Goal: Check status: Check status

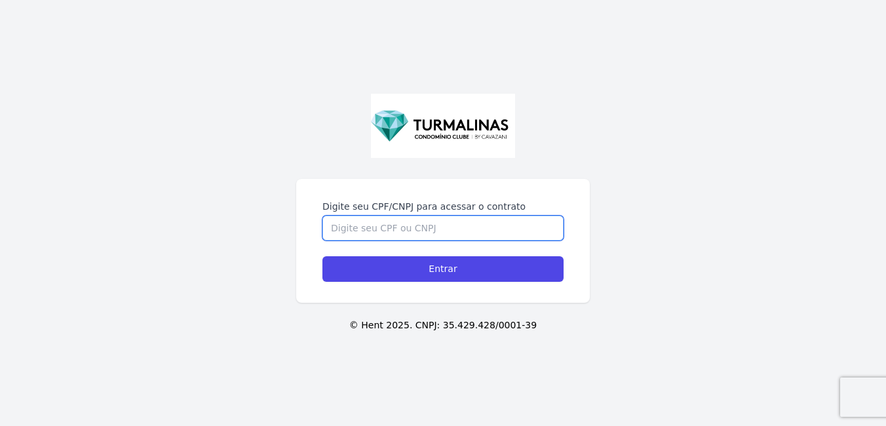
click at [394, 228] on input "Digite seu CPF/CNPJ para acessar o contrato" at bounding box center [442, 228] width 241 height 25
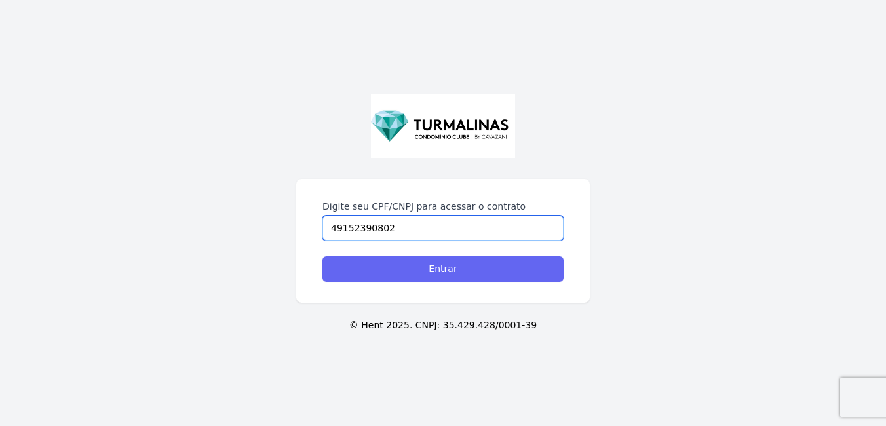
type input "49152390802"
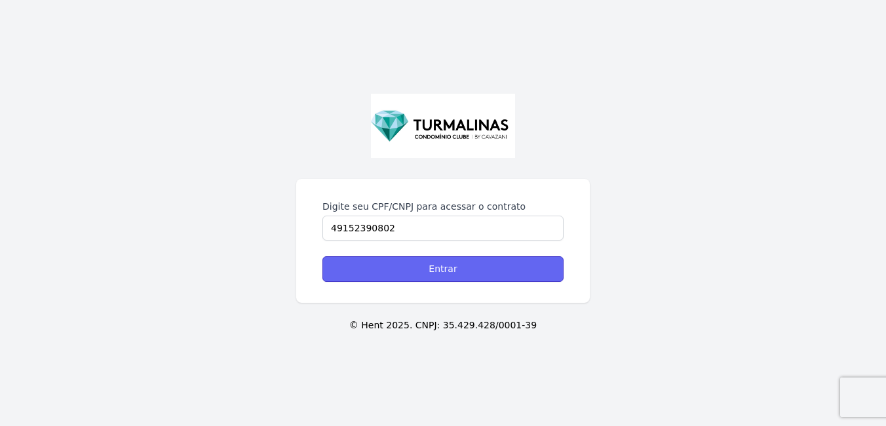
click at [429, 273] on input "Entrar" at bounding box center [442, 269] width 241 height 26
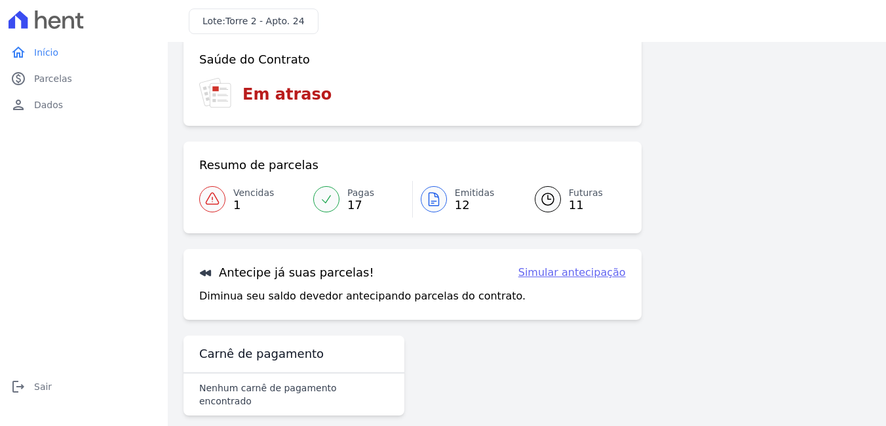
scroll to position [74, 0]
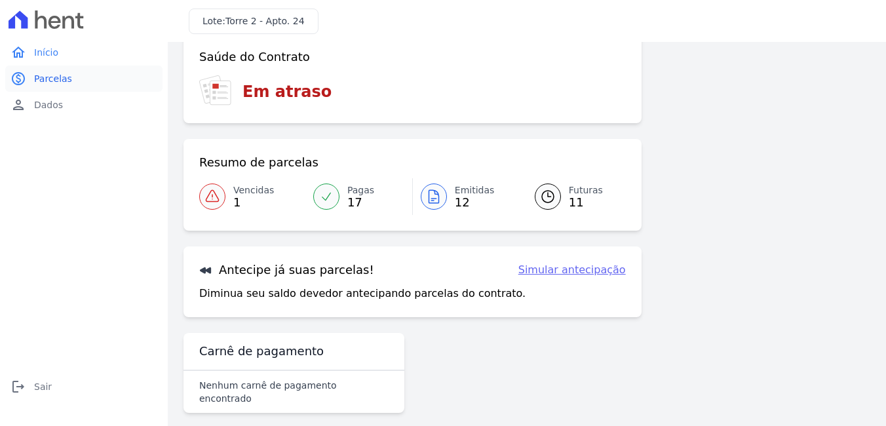
click at [31, 71] on link "paid Parcelas" at bounding box center [83, 79] width 157 height 26
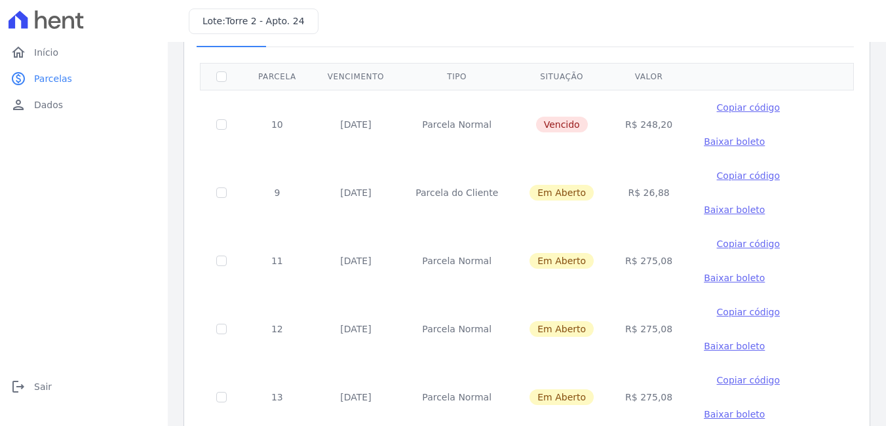
scroll to position [66, 0]
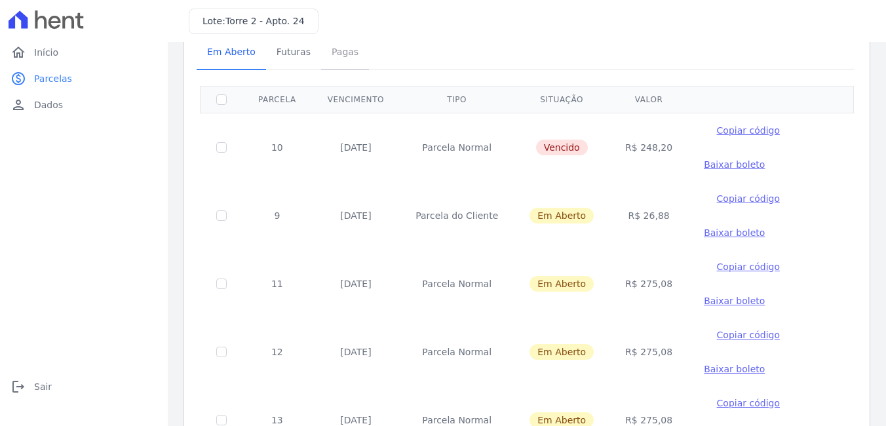
click at [336, 57] on span "Pagas" at bounding box center [345, 52] width 43 height 26
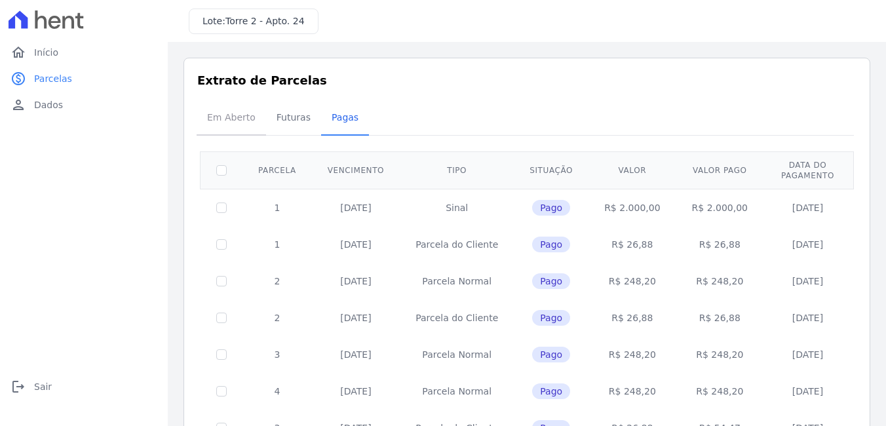
click at [235, 122] on span "Em Aberto" at bounding box center [231, 117] width 64 height 26
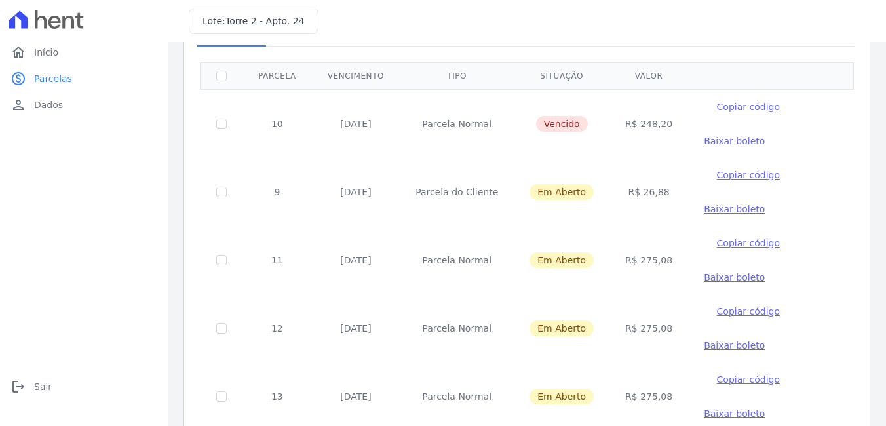
scroll to position [66, 0]
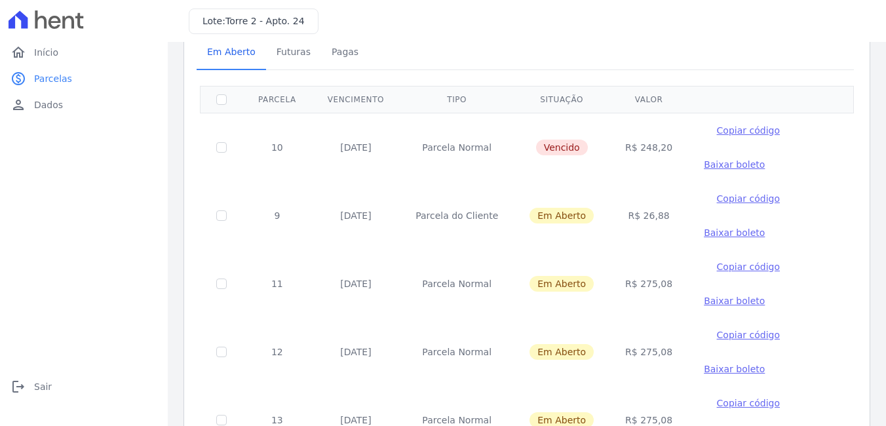
click at [734, 195] on span "Copiar código" at bounding box center [748, 198] width 63 height 10
click at [704, 232] on span "Baixar boleto" at bounding box center [734, 232] width 61 height 10
click at [719, 196] on span "Copiar código" at bounding box center [748, 198] width 63 height 10
click at [717, 197] on span "Copiar código" at bounding box center [748, 198] width 63 height 10
click at [704, 232] on span "Baixar boleto" at bounding box center [734, 232] width 61 height 10
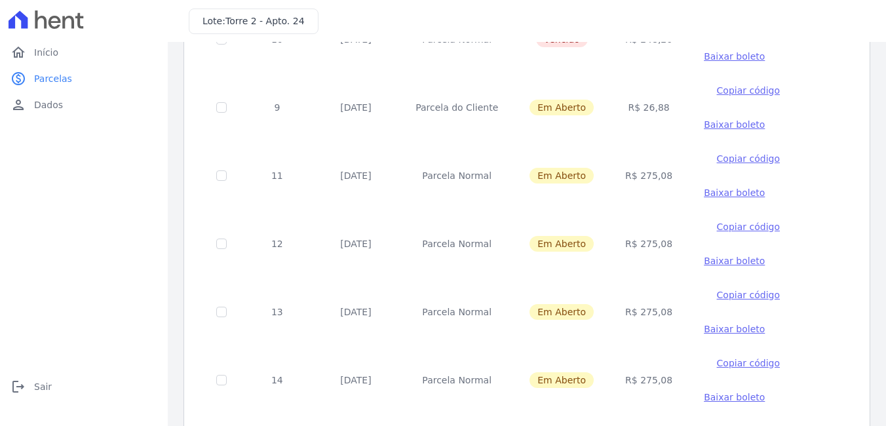
scroll to position [43, 0]
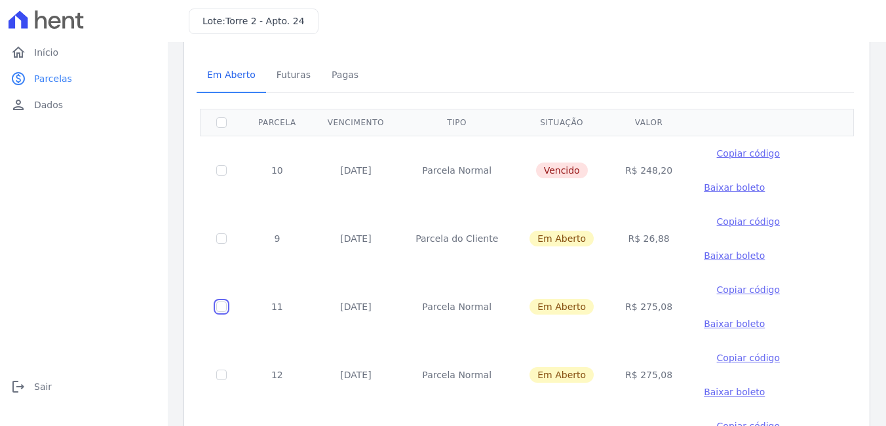
click at [223, 309] on input "checkbox" at bounding box center [221, 306] width 10 height 10
checkbox input "true"
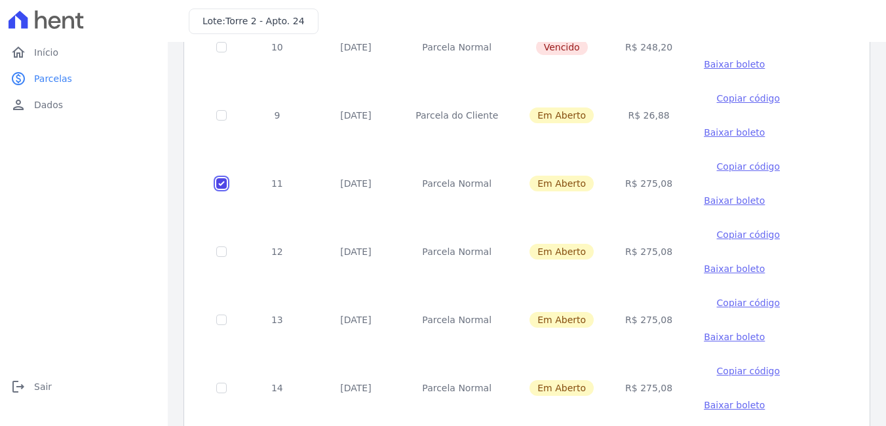
scroll to position [174, 0]
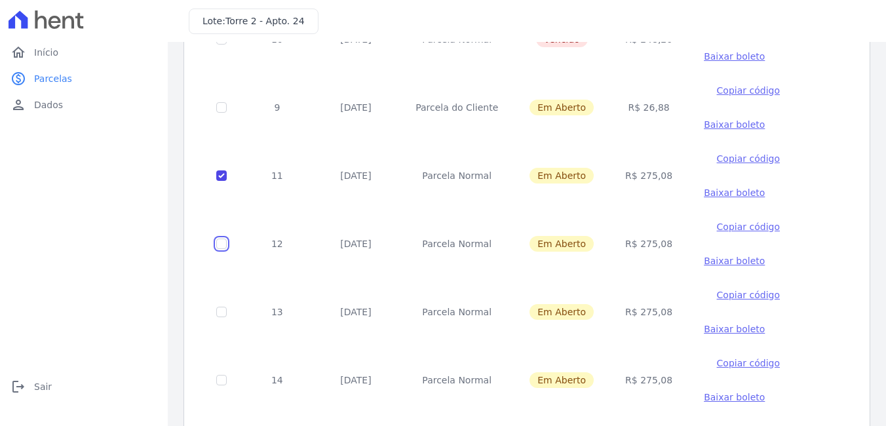
click at [221, 240] on input "checkbox" at bounding box center [221, 244] width 10 height 10
checkbox input "true"
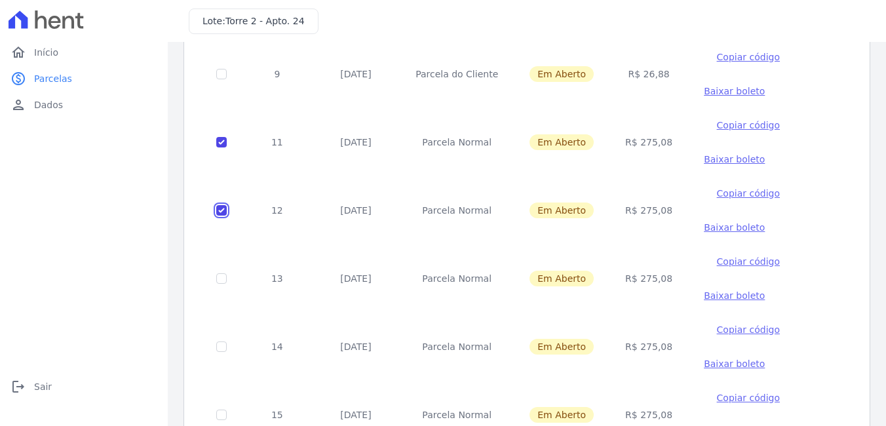
scroll to position [239, 0]
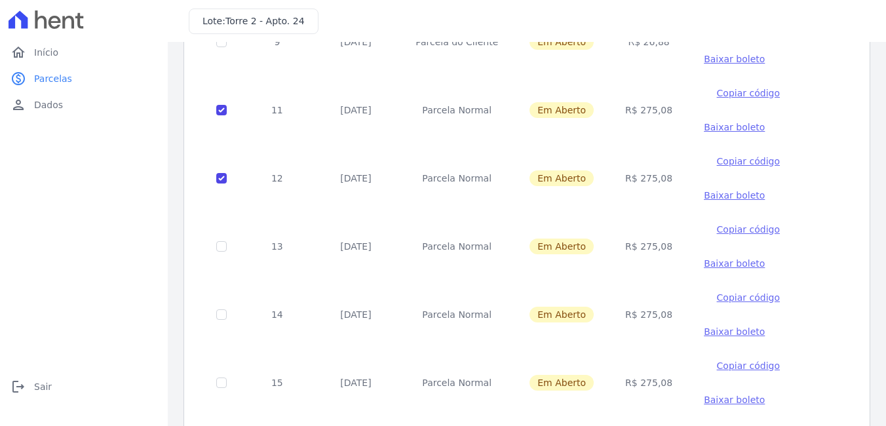
click at [227, 249] on td at bounding box center [222, 246] width 43 height 68
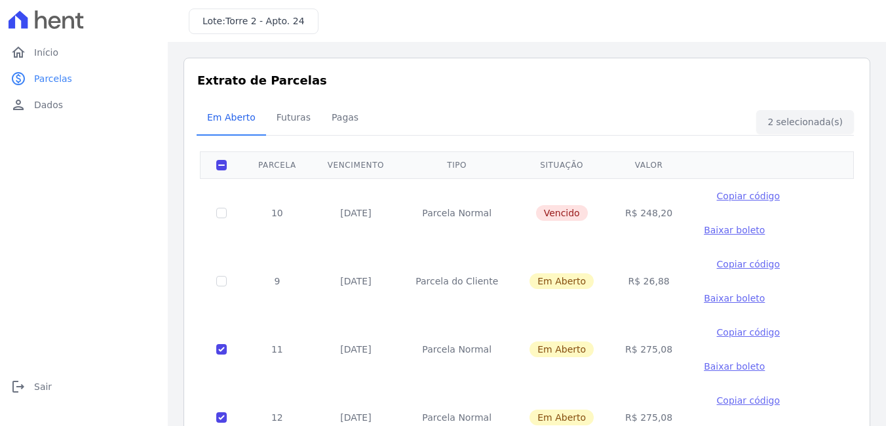
scroll to position [66, 0]
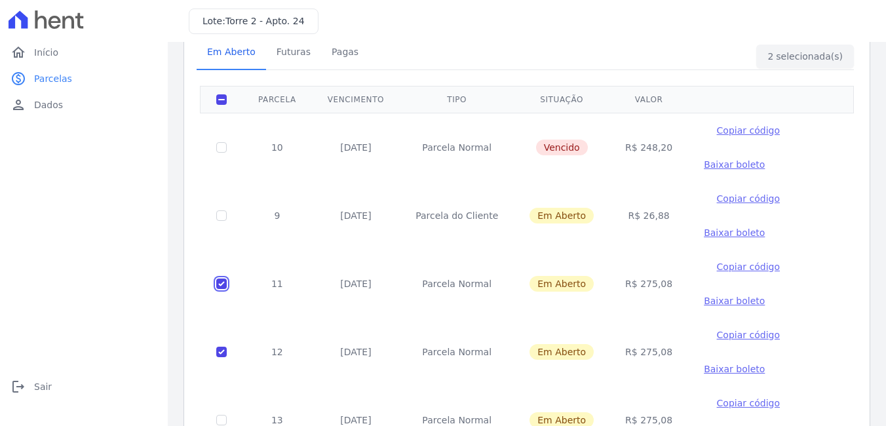
click at [219, 282] on input "checkbox" at bounding box center [221, 283] width 10 height 10
checkbox input "false"
click at [221, 352] on input "checkbox" at bounding box center [221, 352] width 10 height 10
checkbox input "false"
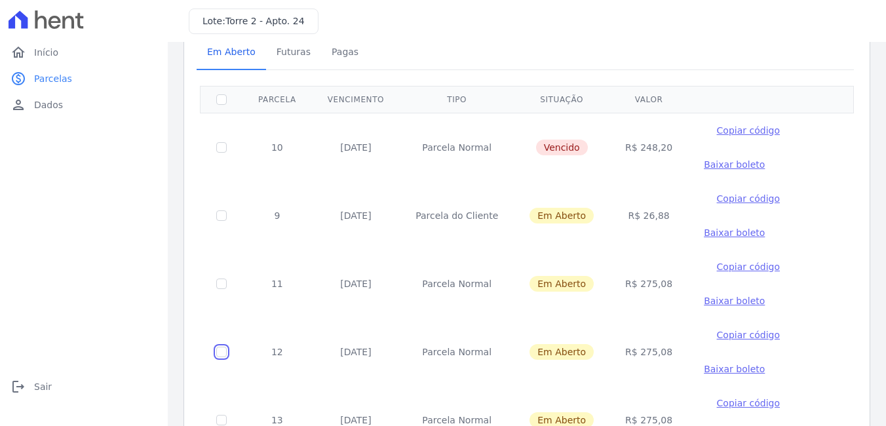
scroll to position [393, 0]
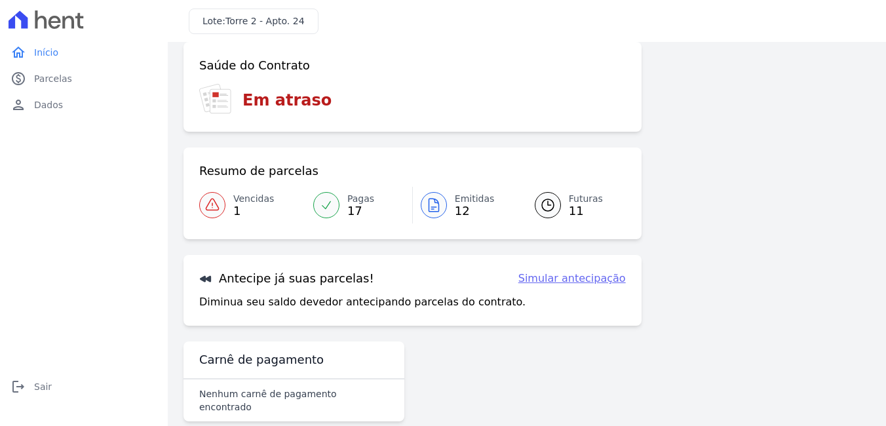
scroll to position [24, 0]
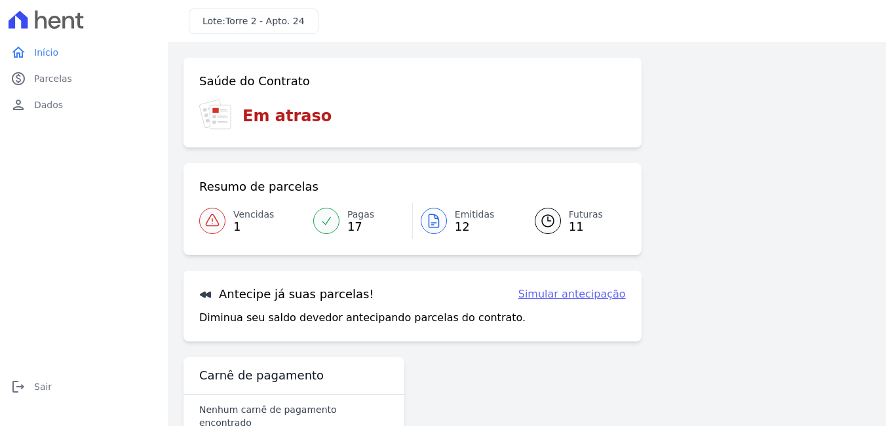
scroll to position [24, 0]
